Goal: Task Accomplishment & Management: Complete application form

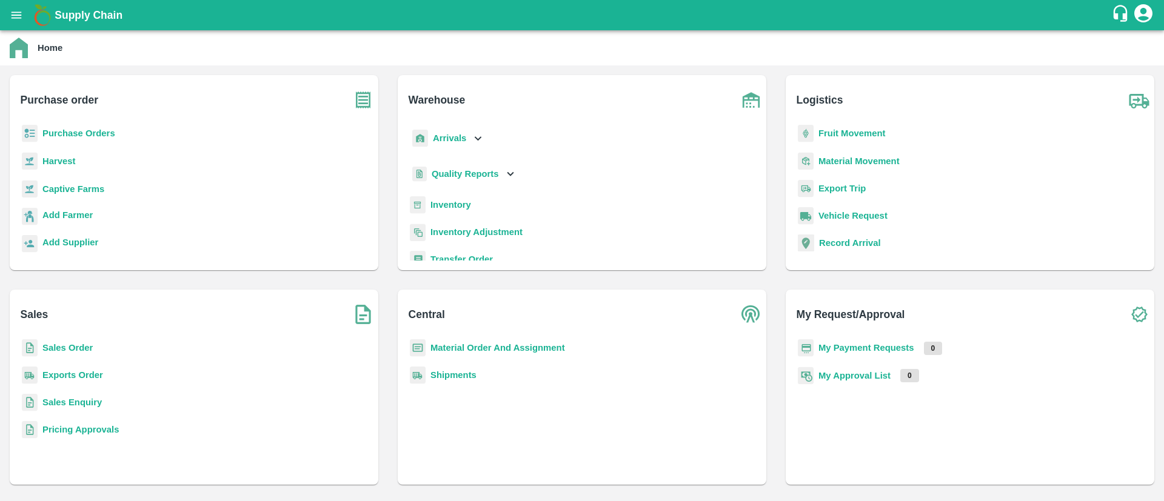
click at [461, 200] on b "Inventory" at bounding box center [450, 205] width 41 height 10
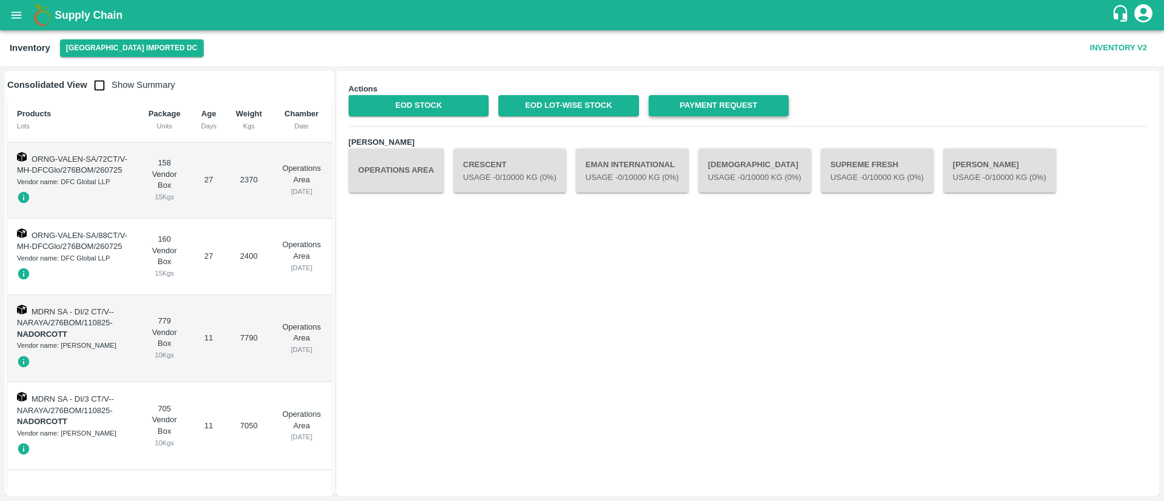
click at [723, 110] on link "Payment Request" at bounding box center [719, 105] width 140 height 21
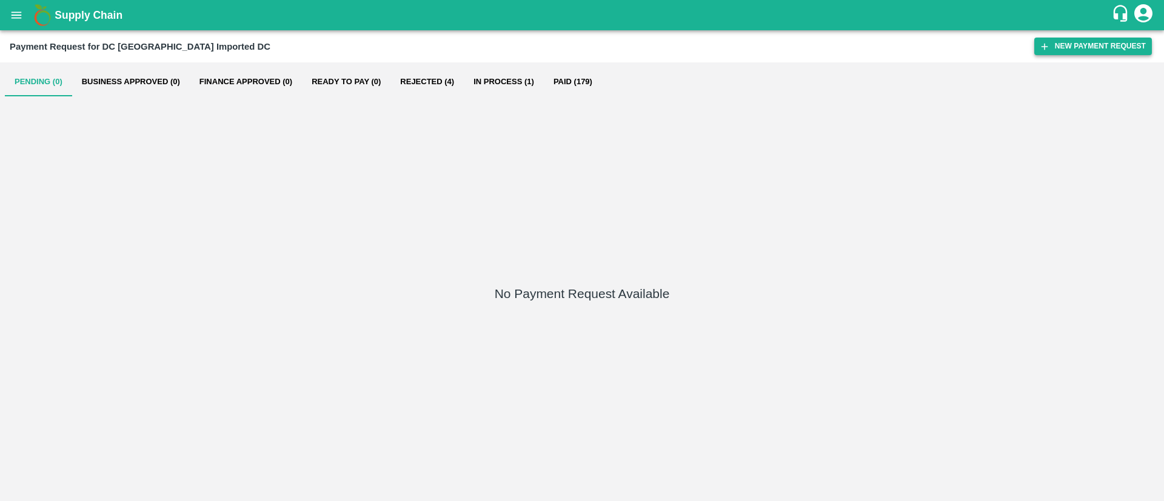
click at [1104, 42] on button "New Payment Request" at bounding box center [1093, 47] width 118 height 18
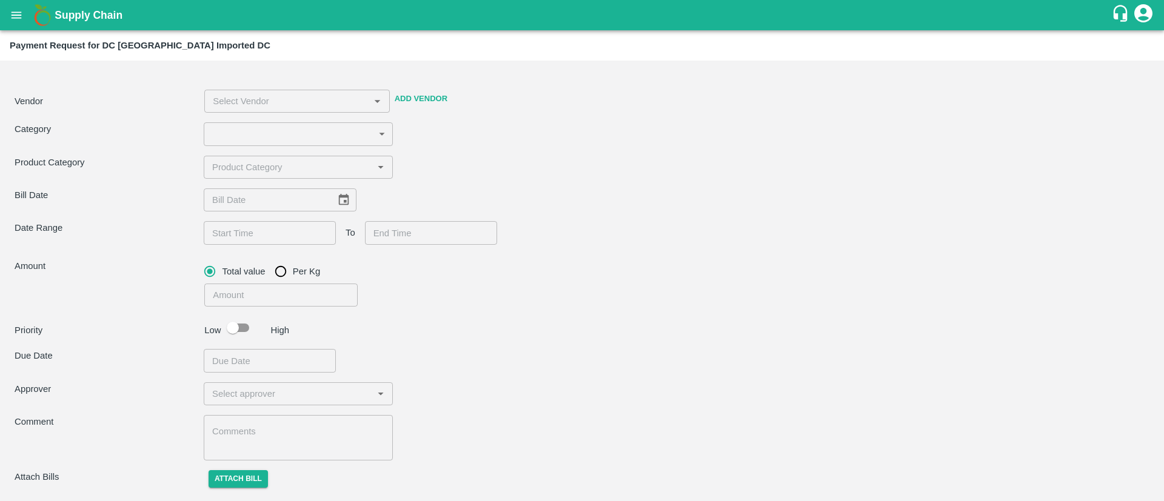
click at [426, 93] on button "Add Vendor" at bounding box center [421, 98] width 62 height 21
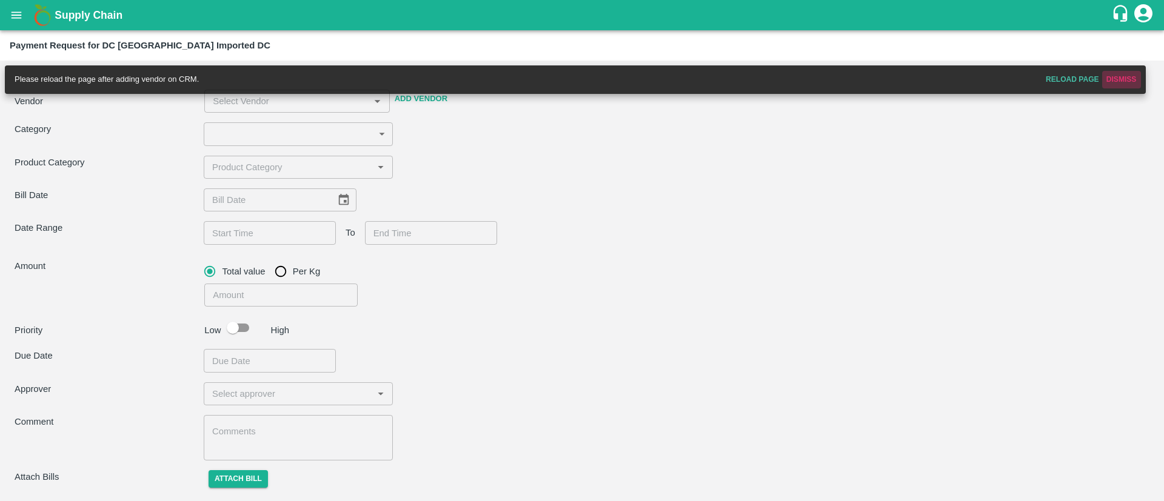
click at [1129, 75] on button "Dismiss" at bounding box center [1121, 80] width 39 height 18
